Goal: Information Seeking & Learning: Learn about a topic

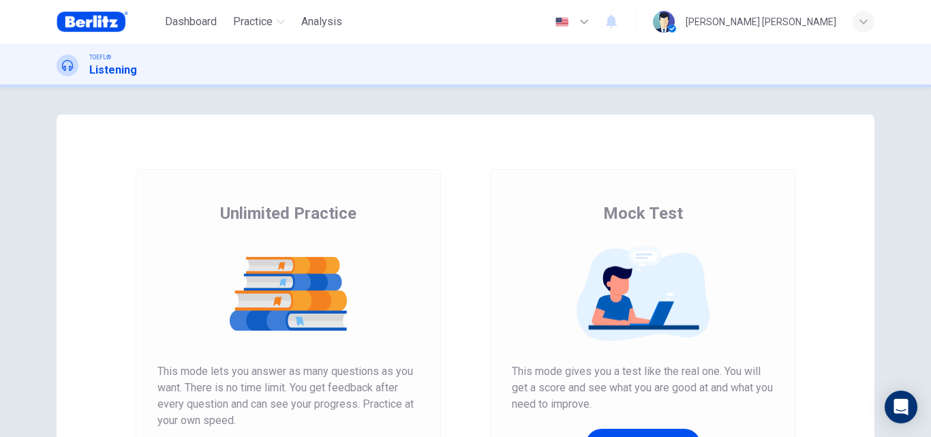
scroll to position [98, 0]
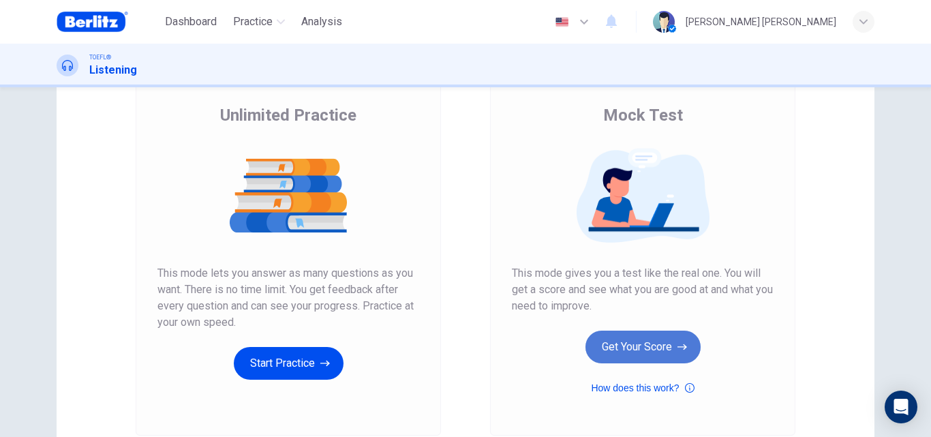
click at [617, 347] on button "Get Your Score" at bounding box center [643, 347] width 115 height 33
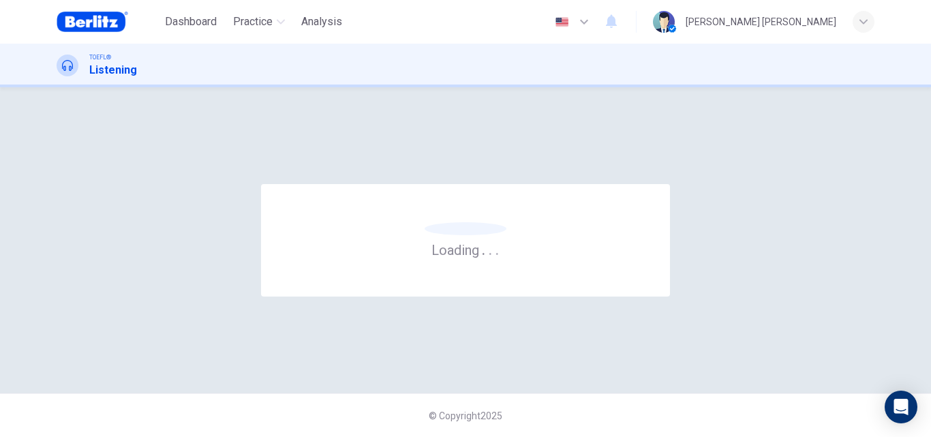
scroll to position [0, 0]
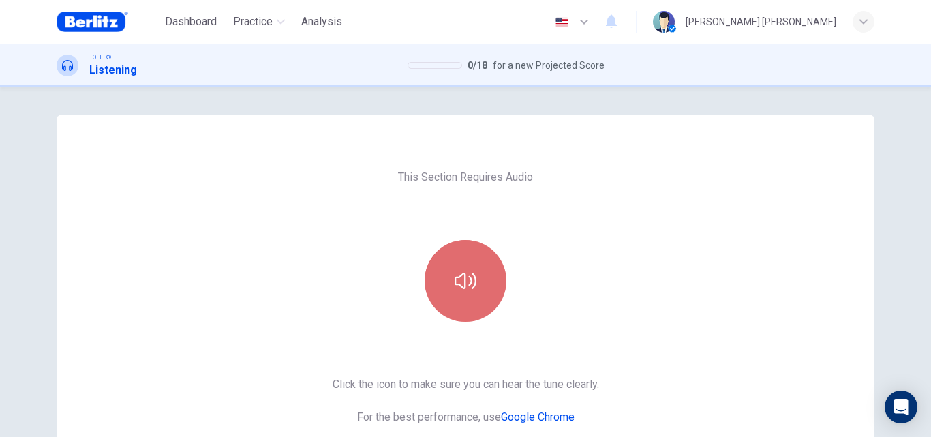
click at [468, 273] on icon "button" at bounding box center [466, 281] width 22 height 22
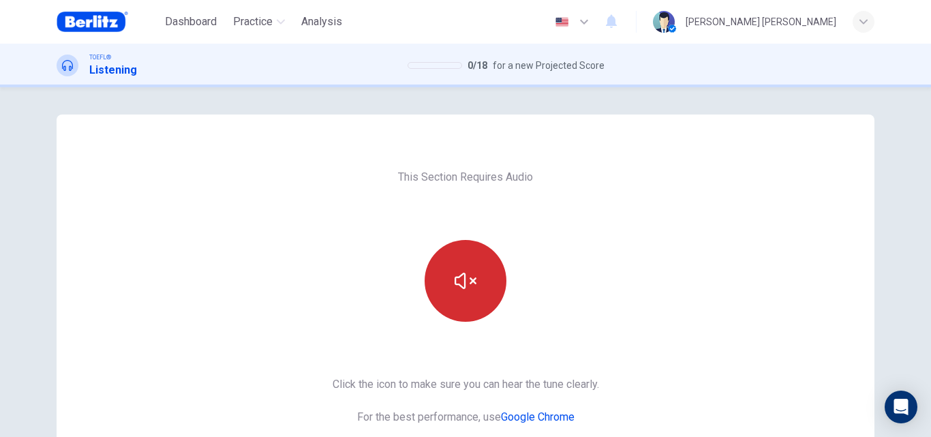
click at [464, 267] on button "button" at bounding box center [466, 281] width 82 height 82
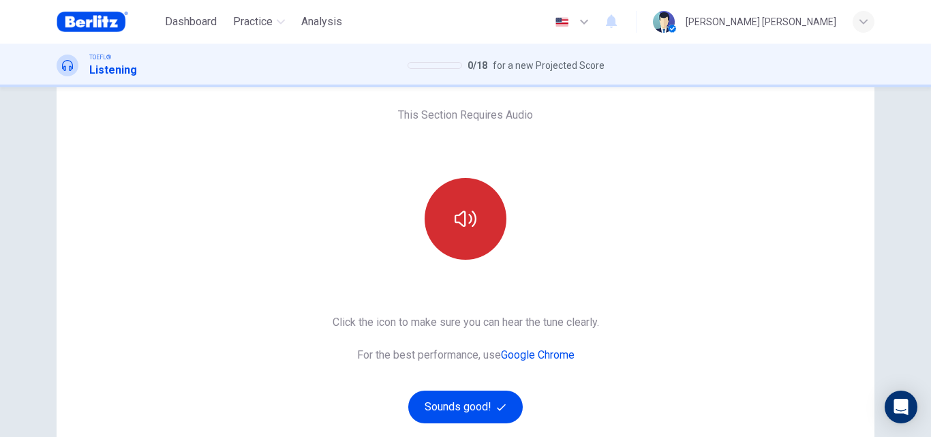
click at [459, 224] on icon "button" at bounding box center [466, 219] width 22 height 22
click at [469, 227] on icon "button" at bounding box center [466, 219] width 22 height 22
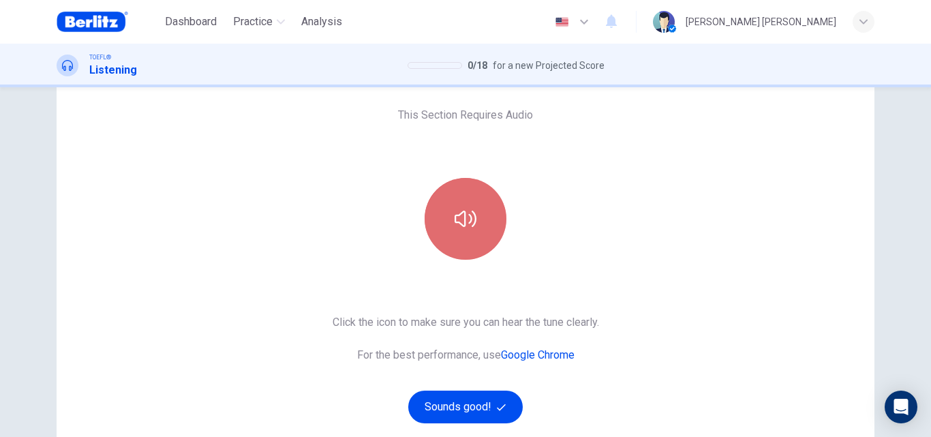
click at [469, 227] on icon "button" at bounding box center [466, 219] width 22 height 22
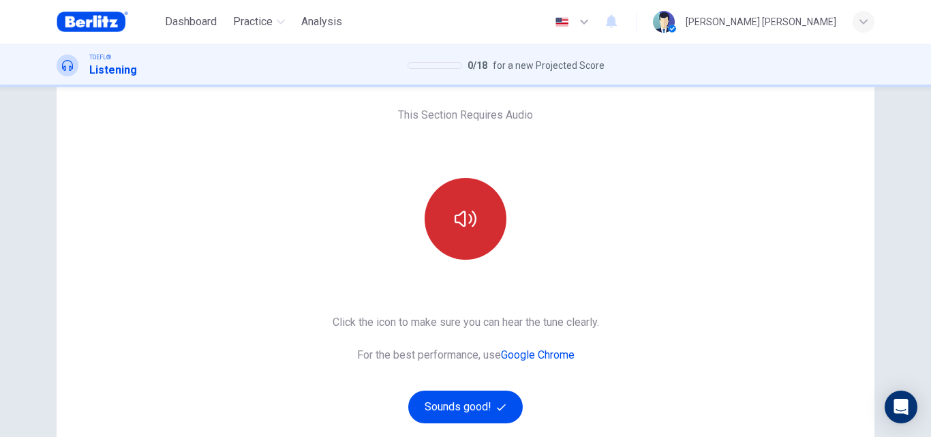
click at [469, 227] on icon "button" at bounding box center [466, 219] width 22 height 22
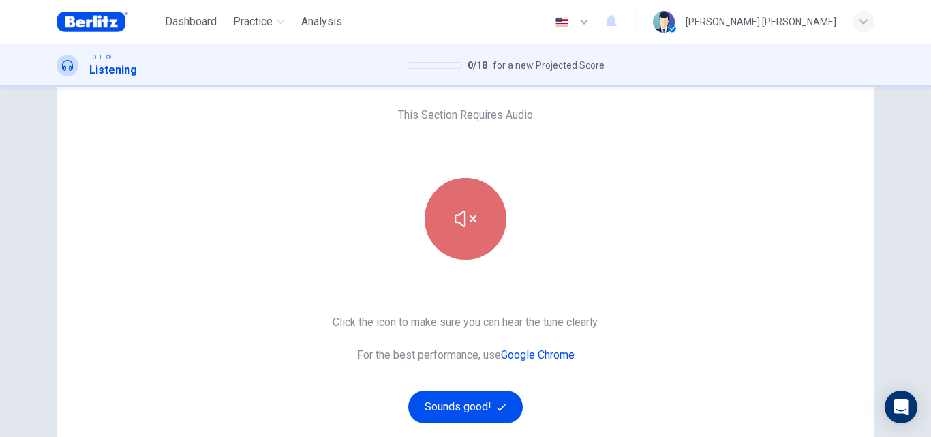
click at [469, 227] on icon "button" at bounding box center [466, 219] width 22 height 22
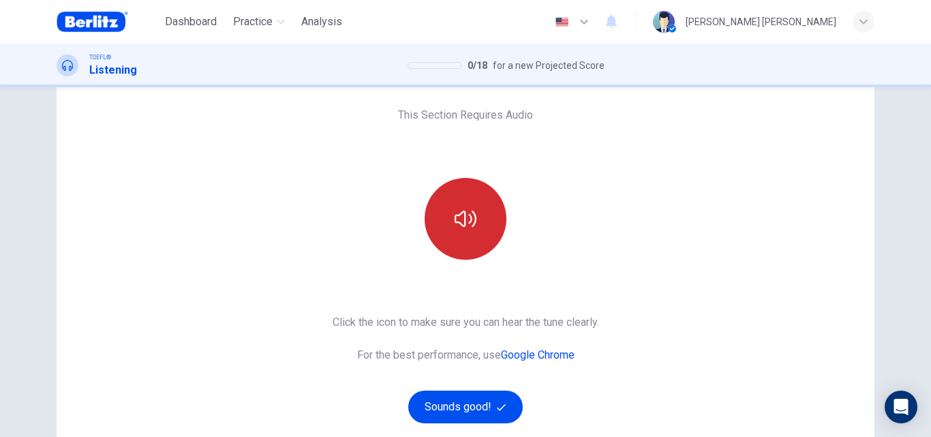
click at [469, 227] on icon "button" at bounding box center [466, 219] width 22 height 22
click at [873, 259] on div "This Section Requires Audio Click the icon to make sure you can hear the tune c…" at bounding box center [466, 289] width 862 height 474
click at [481, 216] on button "button" at bounding box center [466, 219] width 82 height 82
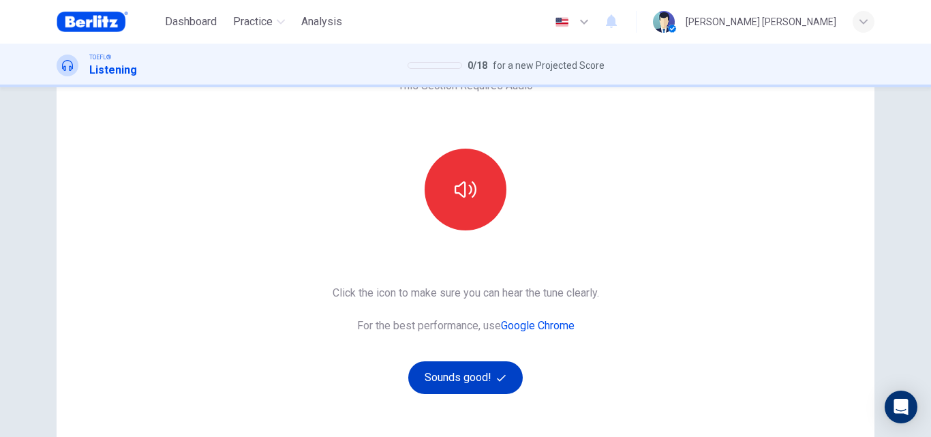
click at [482, 389] on button "Sounds good!" at bounding box center [465, 377] width 115 height 33
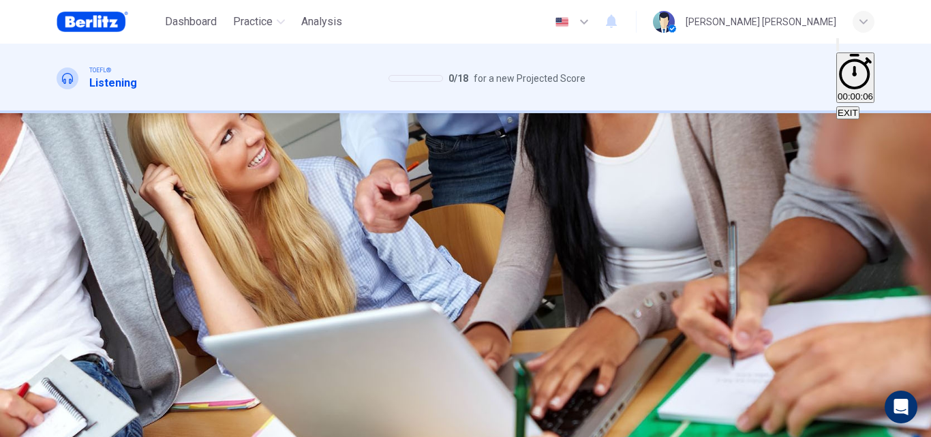
scroll to position [23, 0]
click at [391, 174] on span "Why does the professor want the class to visit [GEOGRAPHIC_DATA]?" at bounding box center [224, 180] width 335 height 13
click at [58, 230] on div "03m 33s" at bounding box center [466, 265] width 818 height 70
click at [58, 242] on icon "button" at bounding box center [58, 242] width 0 height 0
type input "*"
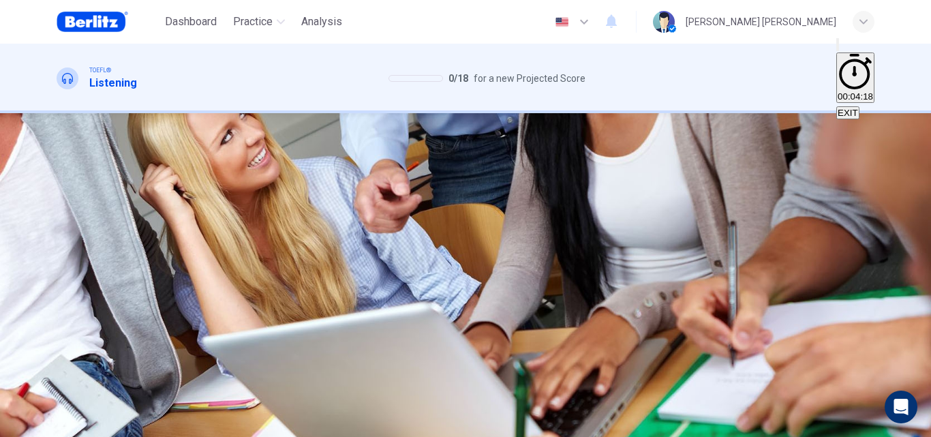
click at [467, 213] on button "B To educate children from area schools about the Transcendentalists" at bounding box center [329, 200] width 275 height 23
click at [621, 213] on button "D To assist with a new Brook Farm project" at bounding box center [703, 200] width 164 height 23
click at [568, 214] on div "A To see the remaining cellar holes B To educate children from area schools abo…" at bounding box center [466, 201] width 818 height 25
click at [466, 211] on span "To educate children from area schools about the Transcendentalists" at bounding box center [330, 206] width 272 height 10
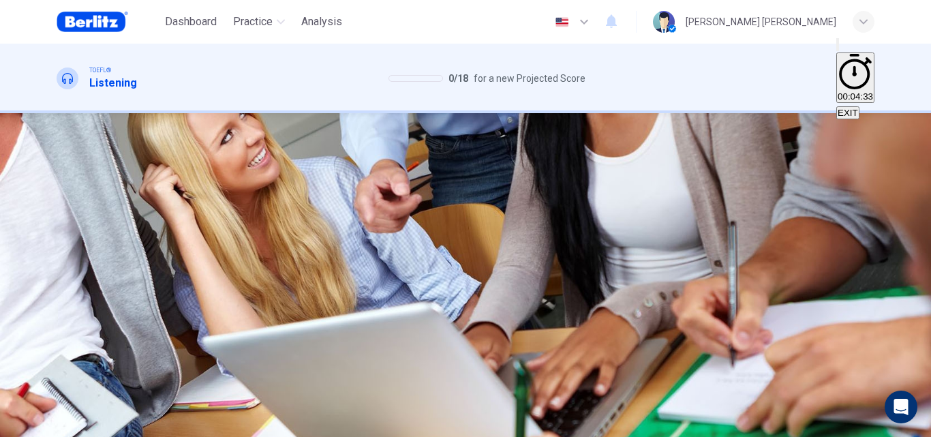
click at [60, 423] on button "SUBMIT" at bounding box center [41, 410] width 37 height 49
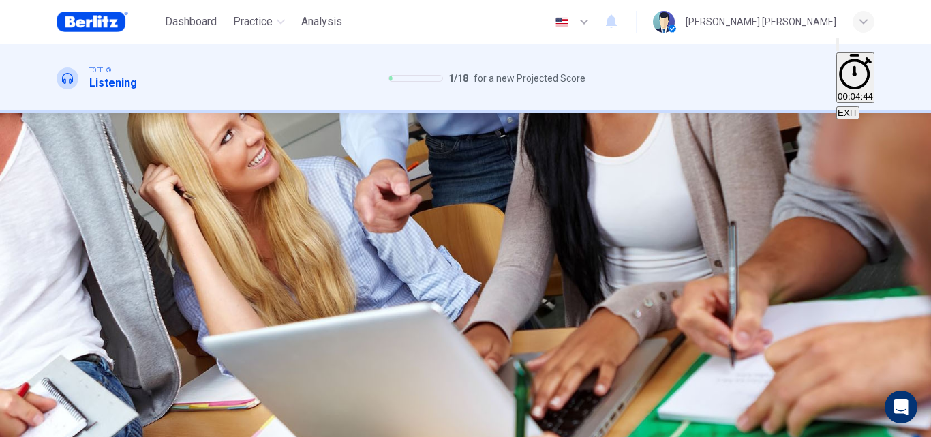
click at [551, 158] on div "Question 2 What is true about the original [GEOGRAPHIC_DATA]? A It never had mo…" at bounding box center [466, 185] width 818 height 57
click at [204, 189] on button "A It never had more than 15 members" at bounding box center [130, 200] width 147 height 23
click at [59, 398] on span "SUBMIT" at bounding box center [42, 393] width 34 height 10
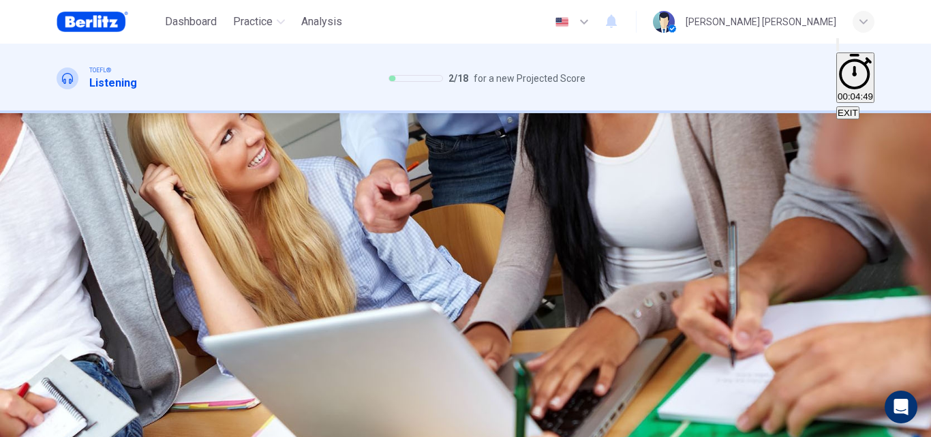
click at [516, 157] on div "Question 3 What is true about Transcendentalism? A The spiritual world is the m…" at bounding box center [466, 185] width 818 height 57
drag, startPoint x: 518, startPoint y: 173, endPoint x: 516, endPoint y: 149, distance: 24.6
click at [516, 157] on div "Question 3 What is true about Transcendentalism? A The spiritual world is the m…" at bounding box center [466, 185] width 818 height 57
click at [219, 201] on span "The spiritual world is the most important" at bounding box center [138, 206] width 161 height 10
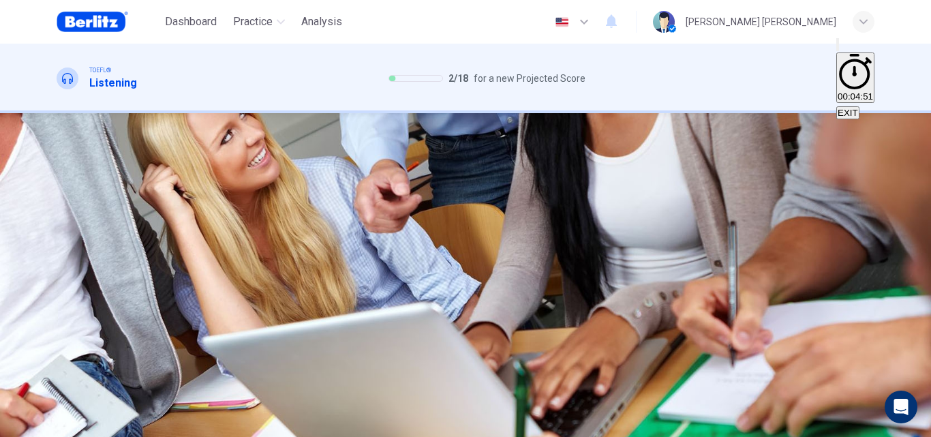
click at [219, 201] on span "The spiritual world is the most important" at bounding box center [138, 206] width 161 height 10
